Goal: Task Accomplishment & Management: Complete application form

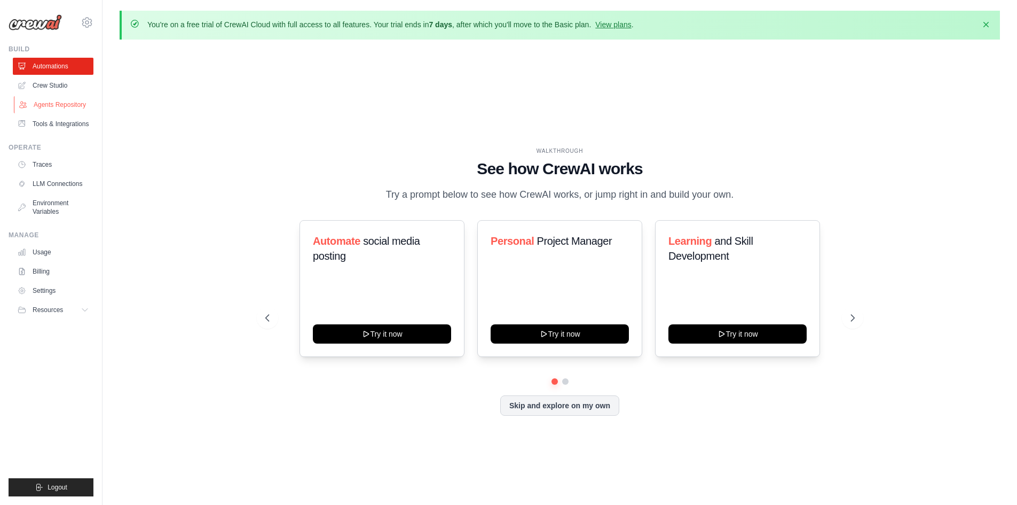
click at [62, 102] on link "Agents Repository" at bounding box center [54, 104] width 81 height 17
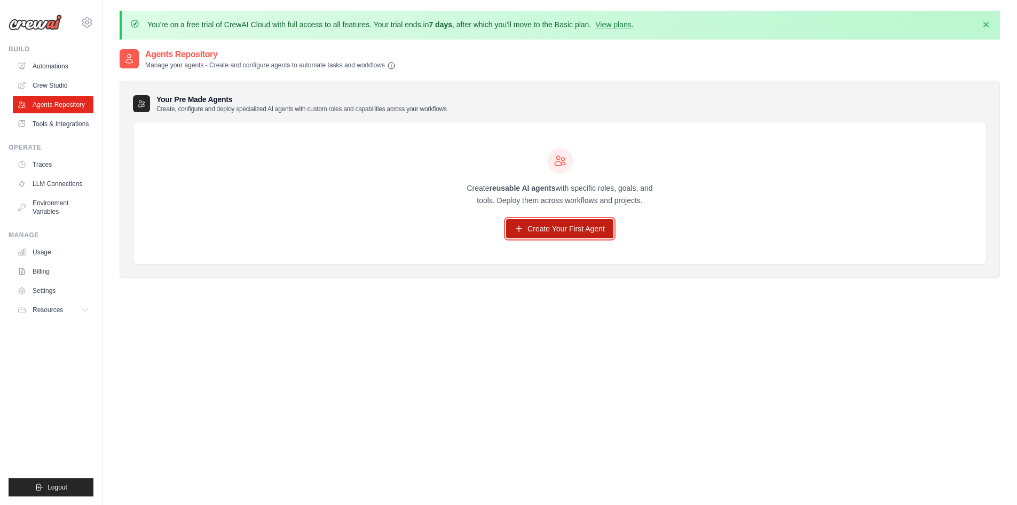
click at [595, 230] on link "Create Your First Agent" at bounding box center [559, 228] width 107 height 19
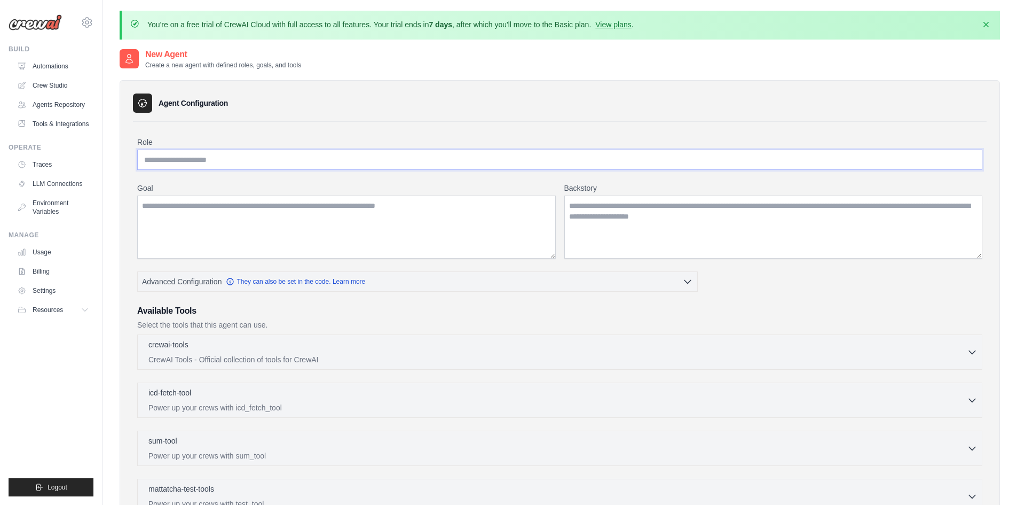
click at [211, 152] on input "Role" at bounding box center [559, 160] width 845 height 20
click at [199, 161] on input "Role" at bounding box center [559, 160] width 845 height 20
type input "*******"
click at [68, 484] on button "Logout" at bounding box center [51, 487] width 85 height 18
